Goal: Unclear

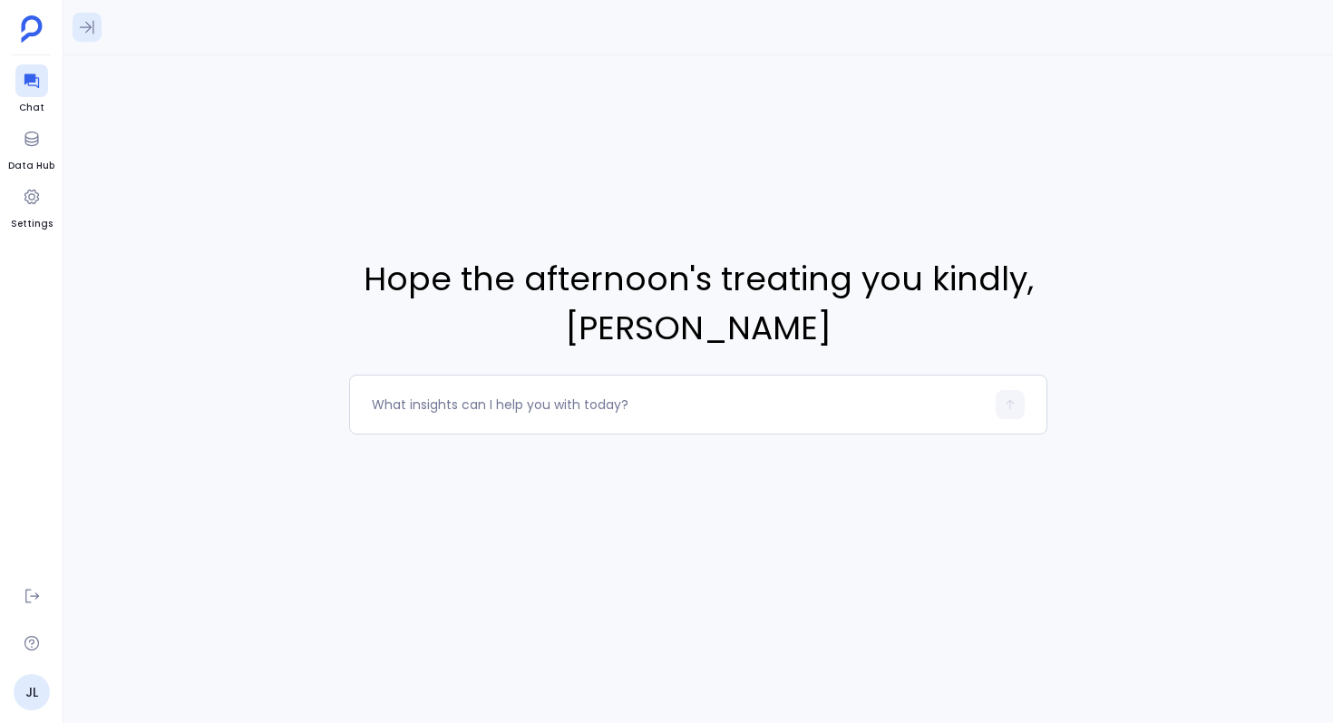
click at [85, 33] on icon at bounding box center [87, 28] width 15 height 14
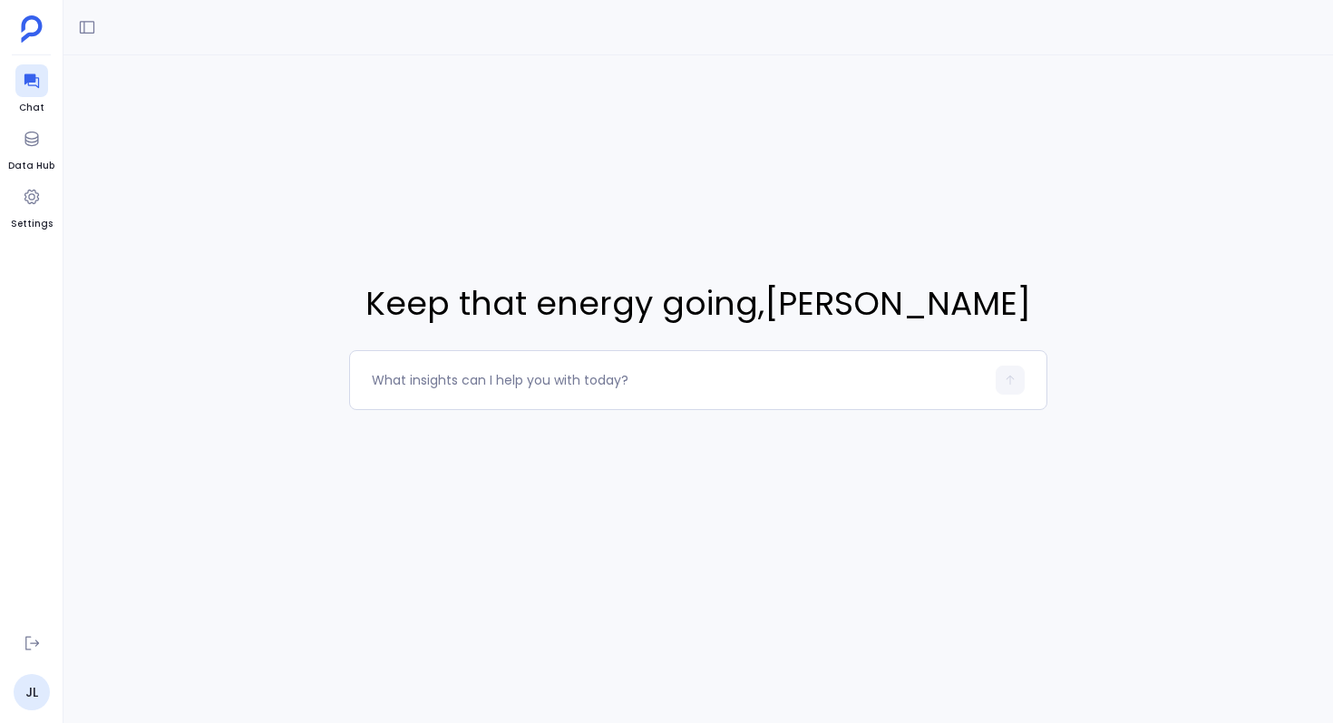
click at [85, 33] on icon at bounding box center [87, 28] width 15 height 14
click at [85, 33] on icon at bounding box center [87, 27] width 18 height 18
click at [85, 33] on icon at bounding box center [87, 28] width 15 height 14
click at [434, 196] on div "Keep that energy going , Jason Lew" at bounding box center [697, 344] width 1269 height 578
click at [414, 210] on div "Keep that energy going , Jason Lew" at bounding box center [697, 344] width 1269 height 578
